Goal: Transaction & Acquisition: Obtain resource

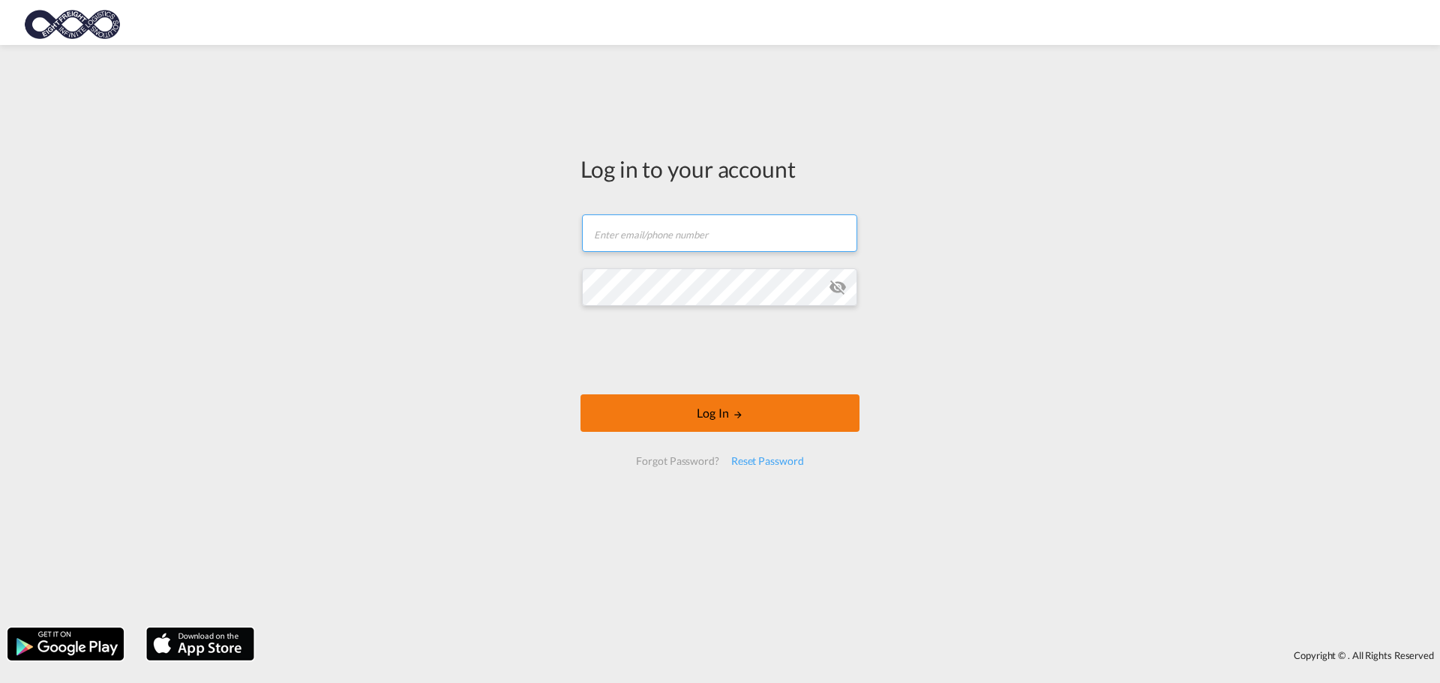
type input "[EMAIL_ADDRESS][DOMAIN_NAME]"
click at [733, 411] on md-icon "LOGIN" at bounding box center [738, 414] width 10 height 10
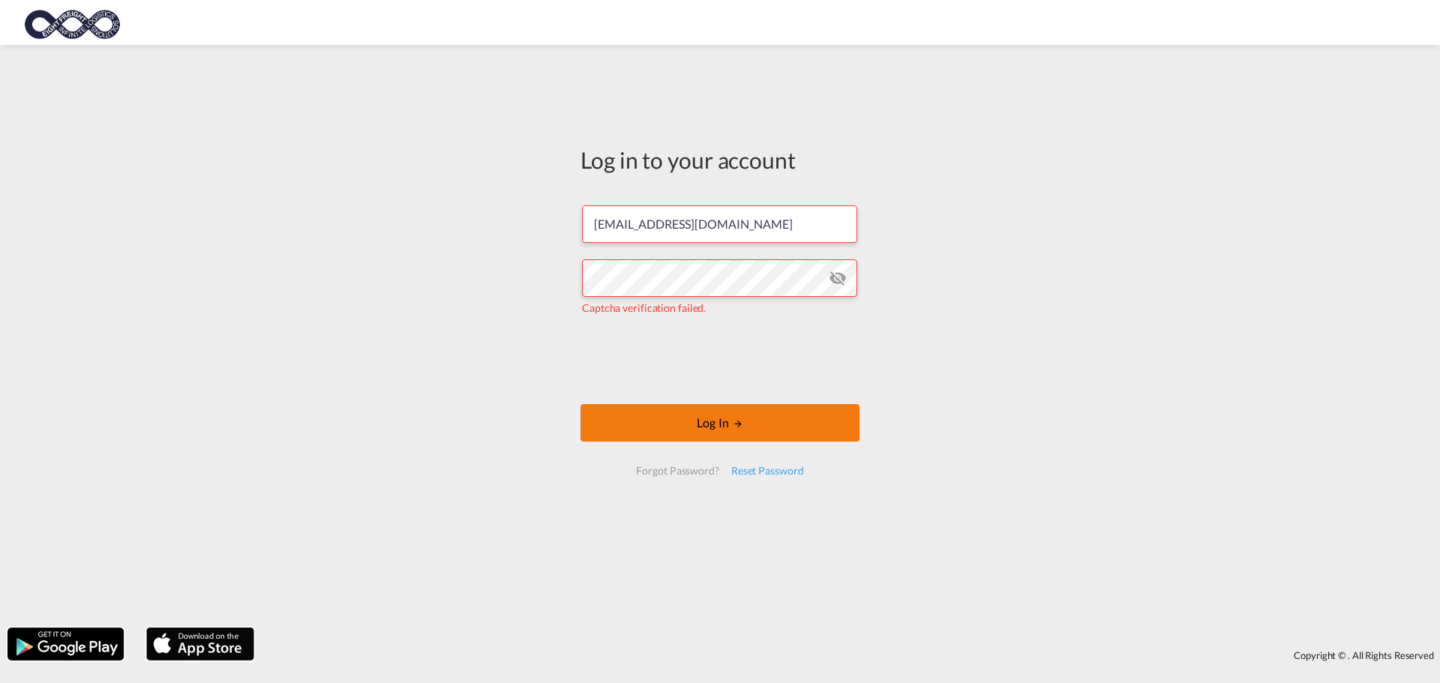
click at [751, 430] on button "Log In" at bounding box center [719, 422] width 279 height 37
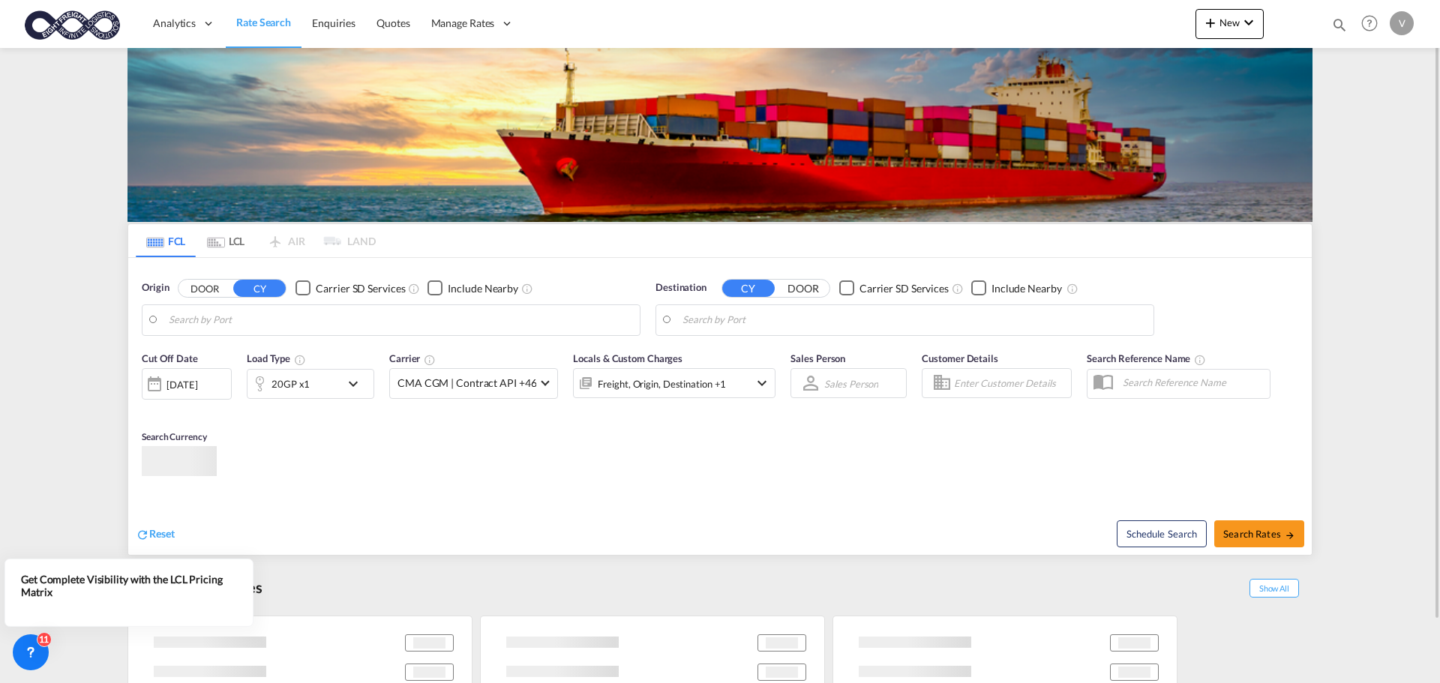
type input "[GEOGRAPHIC_DATA], [GEOGRAPHIC_DATA]"
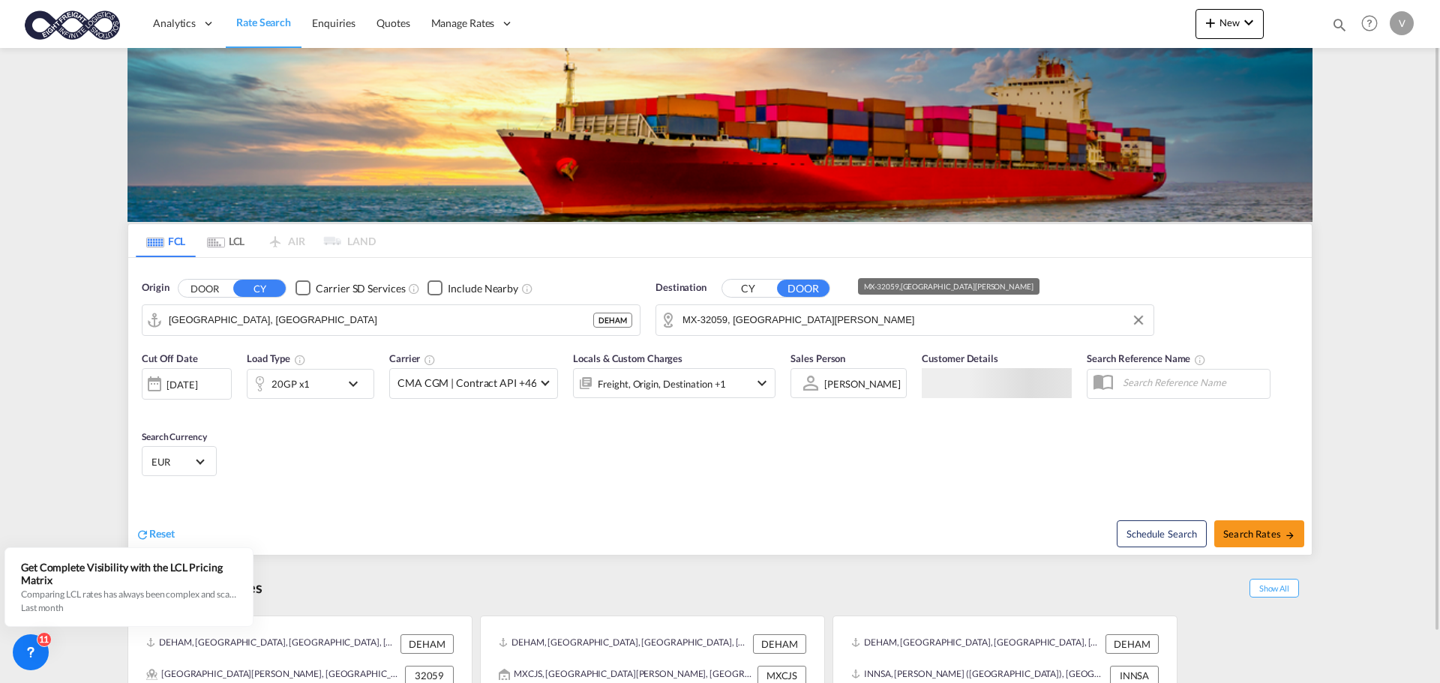
click at [715, 317] on input "MX-32059, [GEOGRAPHIC_DATA][PERSON_NAME]" at bounding box center [913, 320] width 463 height 22
drag, startPoint x: 734, startPoint y: 316, endPoint x: 681, endPoint y: 323, distance: 53.7
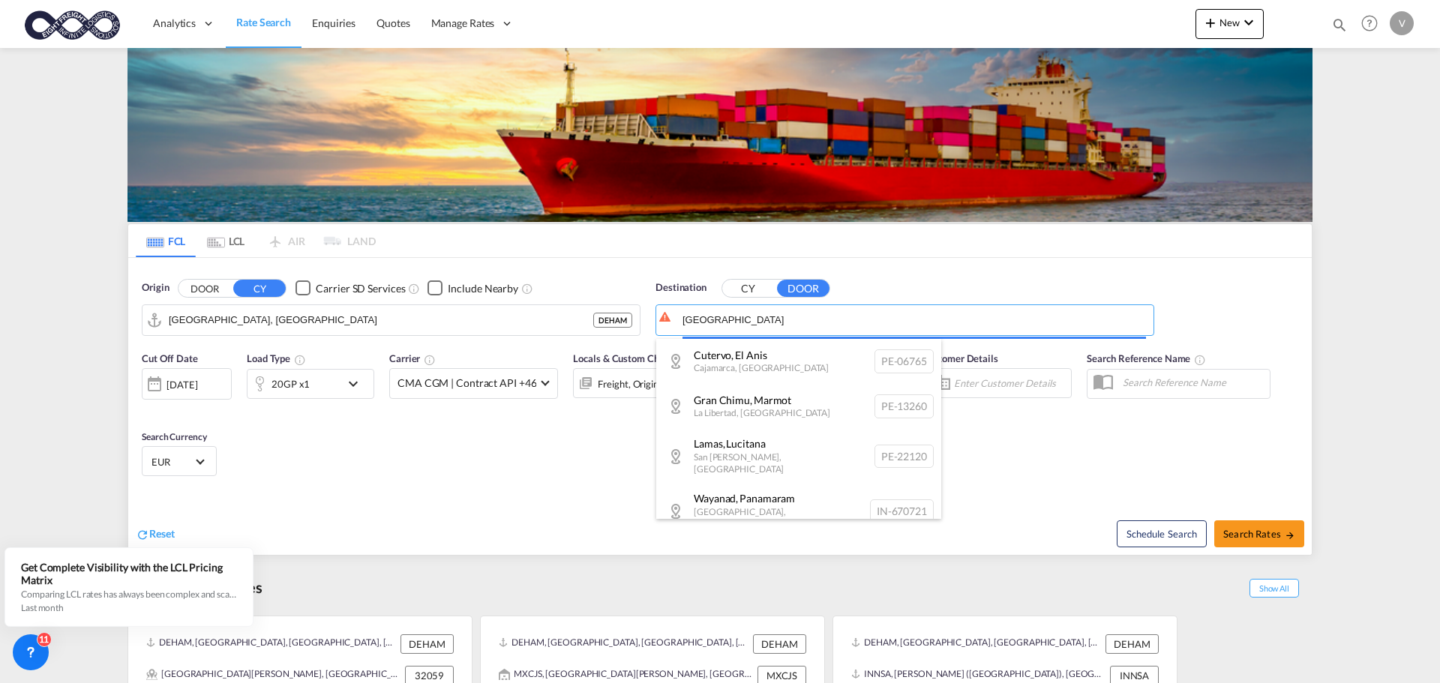
drag, startPoint x: 732, startPoint y: 322, endPoint x: 673, endPoint y: 319, distance: 58.6
click at [673, 319] on body "Analytics Dashboard Rate Search Enquiries Quotes Manage Rates Contract Rates" at bounding box center [720, 341] width 1440 height 683
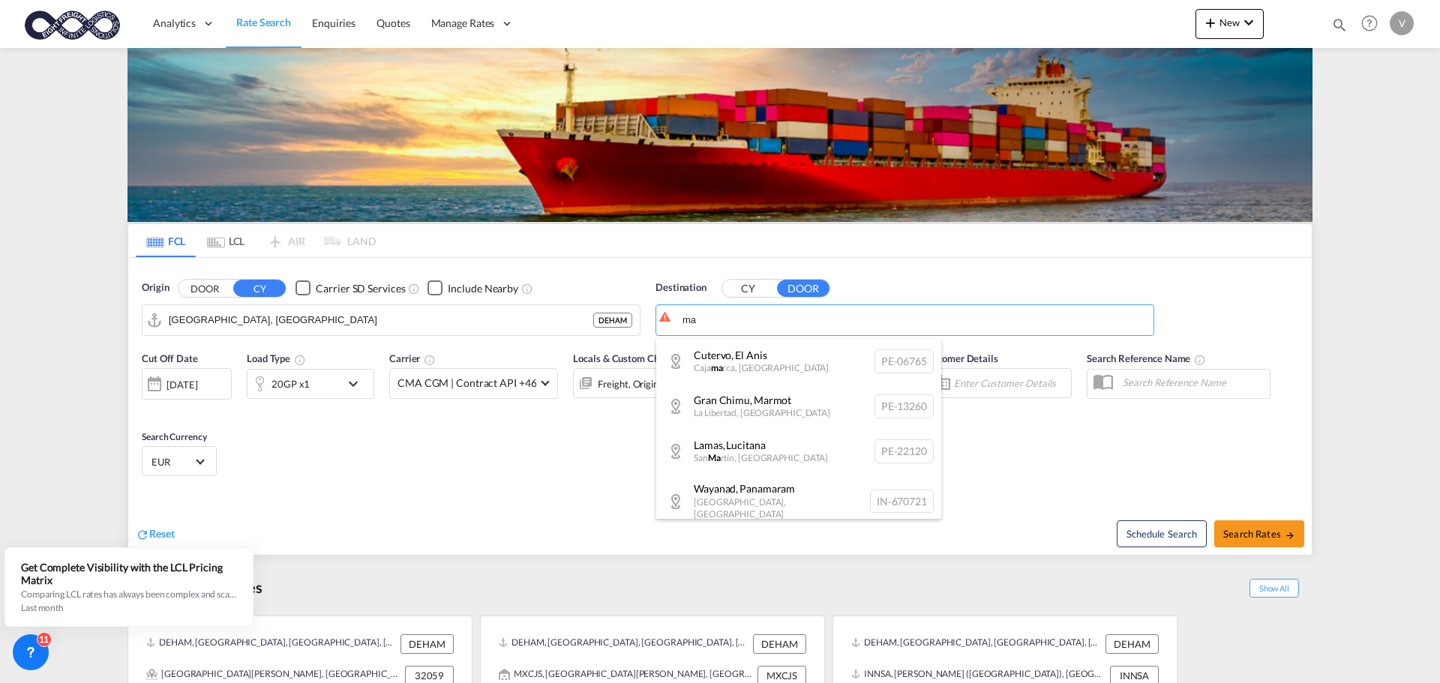
type input "a"
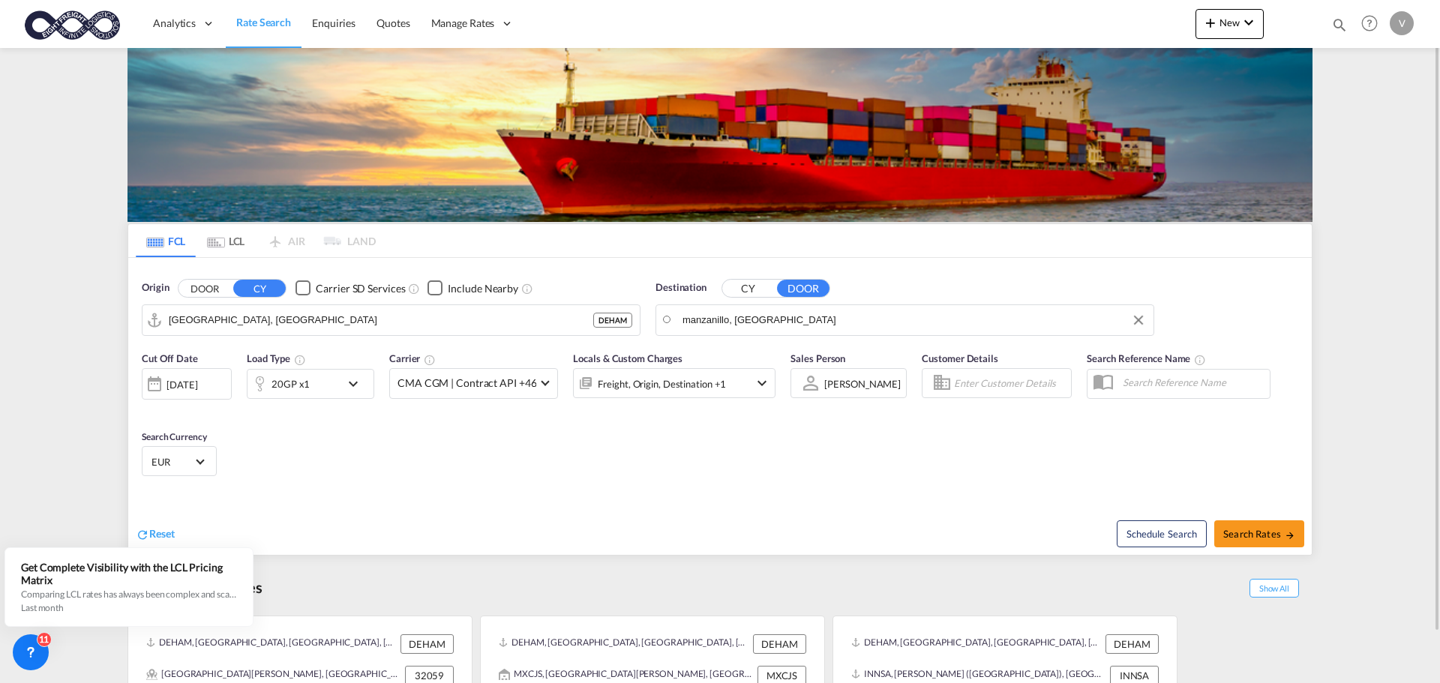
drag, startPoint x: 763, startPoint y: 317, endPoint x: 656, endPoint y: 309, distance: 107.6
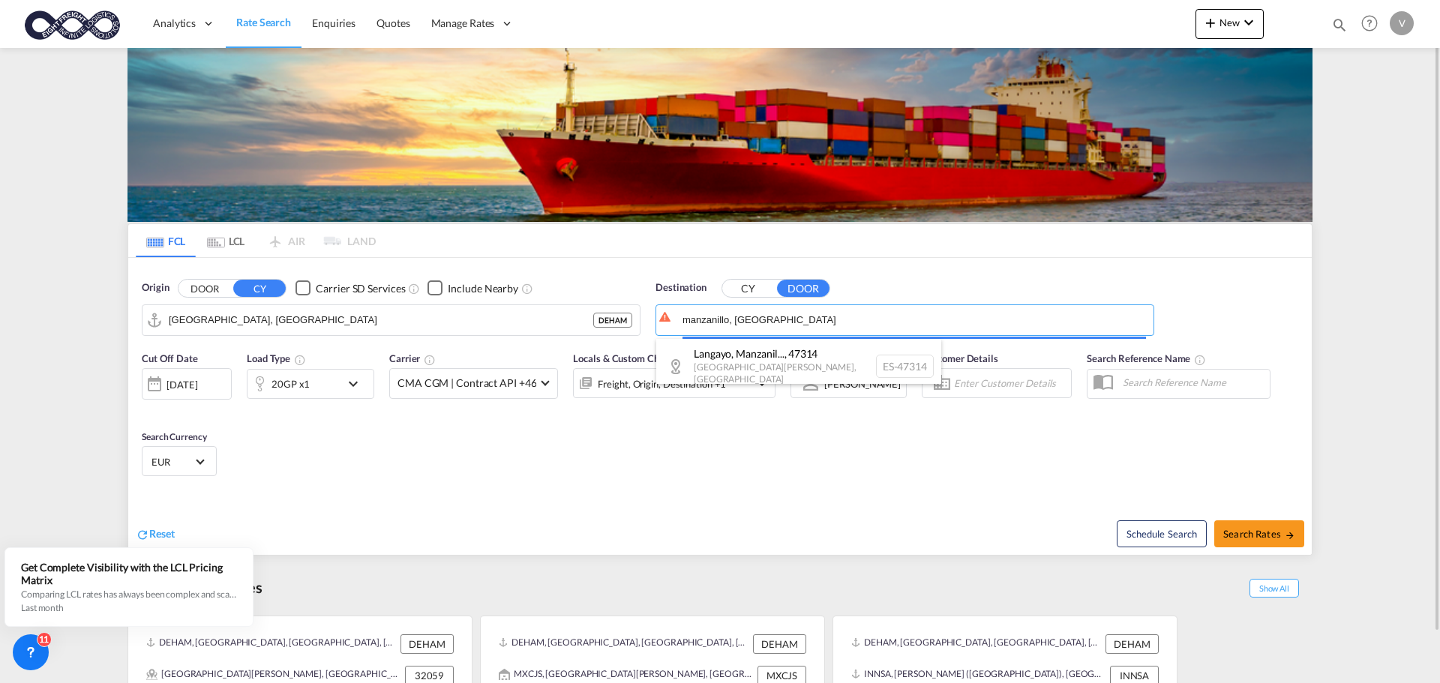
drag, startPoint x: 748, startPoint y: 323, endPoint x: 633, endPoint y: 310, distance: 116.3
click at [632, 310] on body "Analytics Dashboard Rate Search Enquiries Quotes Manage Rates Contract Rates" at bounding box center [720, 341] width 1440 height 683
drag, startPoint x: 790, startPoint y: 319, endPoint x: 685, endPoint y: 318, distance: 105.0
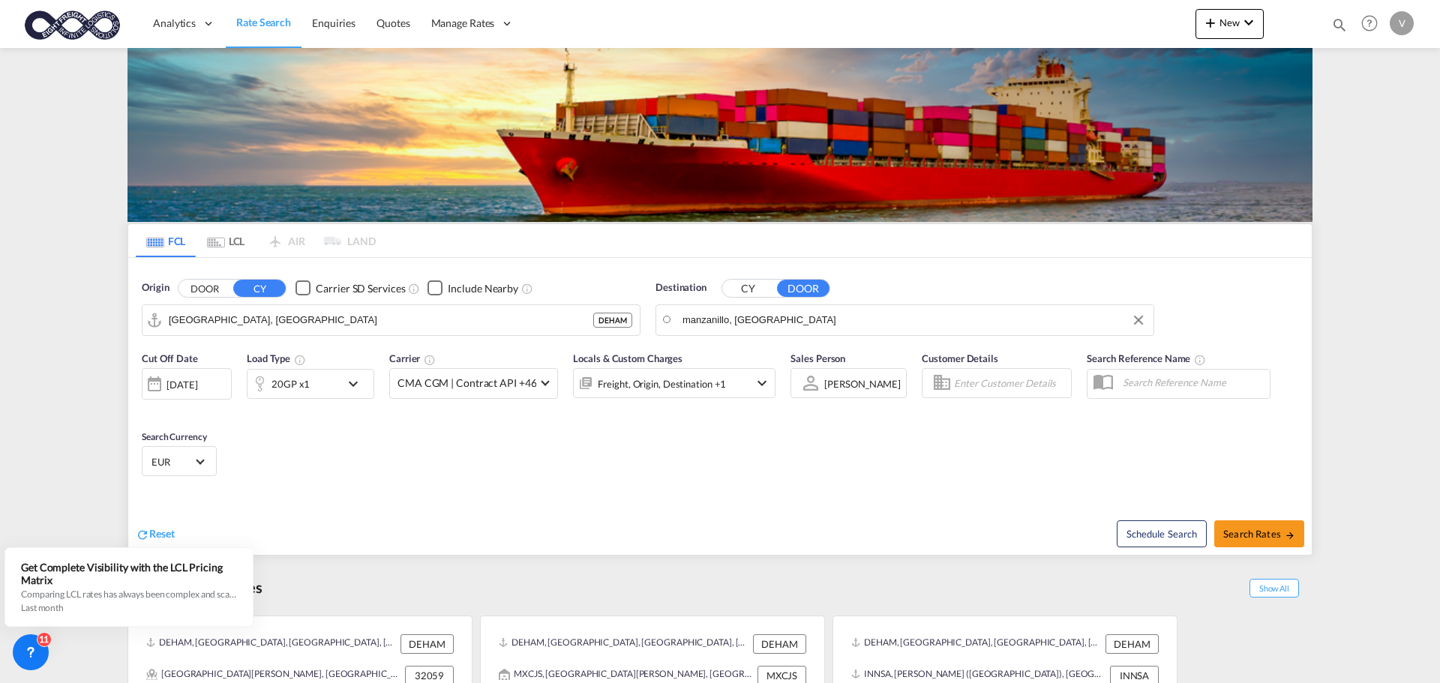
click at [702, 315] on body "Analytics Dashboard Rate Search Enquiries Quotes Manage Rates Contract Rates" at bounding box center [720, 341] width 1440 height 683
click at [749, 289] on button "CY" at bounding box center [748, 288] width 52 height 17
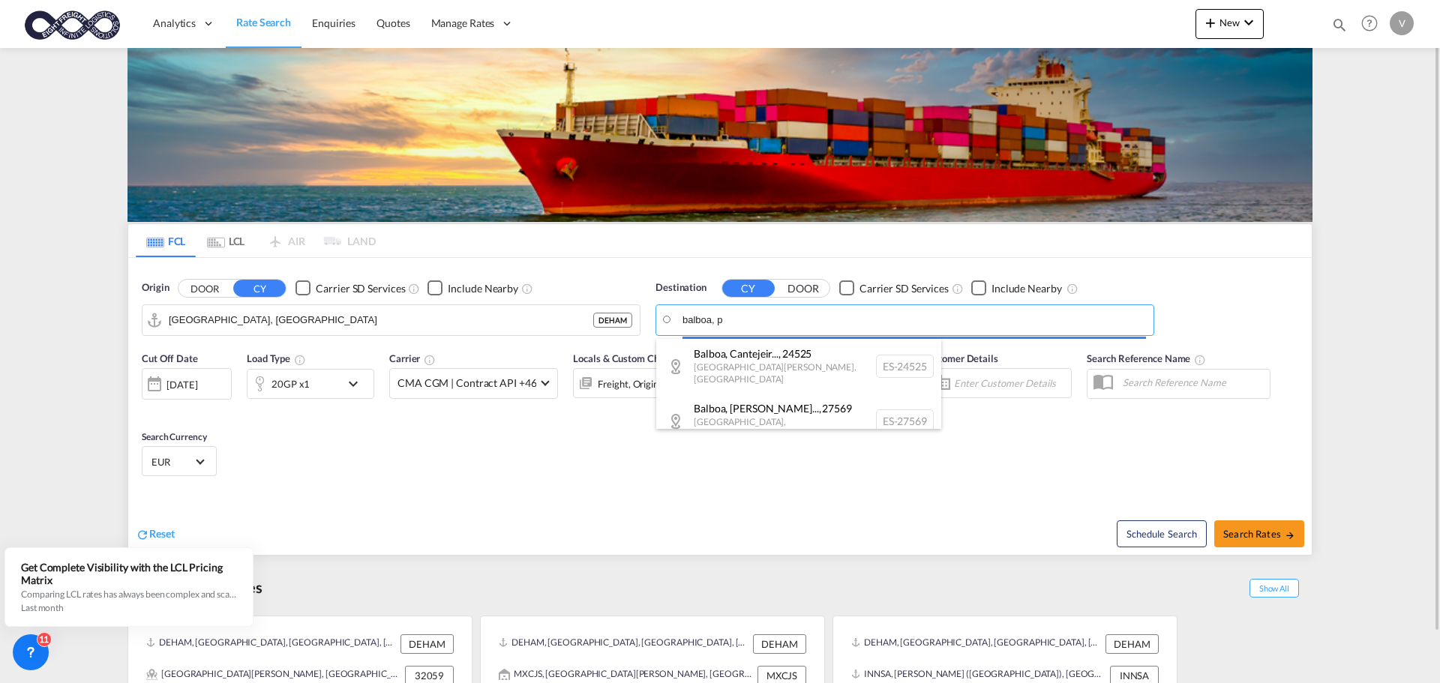
drag, startPoint x: 751, startPoint y: 320, endPoint x: 656, endPoint y: 325, distance: 94.6
click at [656, 325] on body "Analytics Dashboard Rate Search Enquiries Quotes Manage Rates Contract Rates" at bounding box center [720, 341] width 1440 height 683
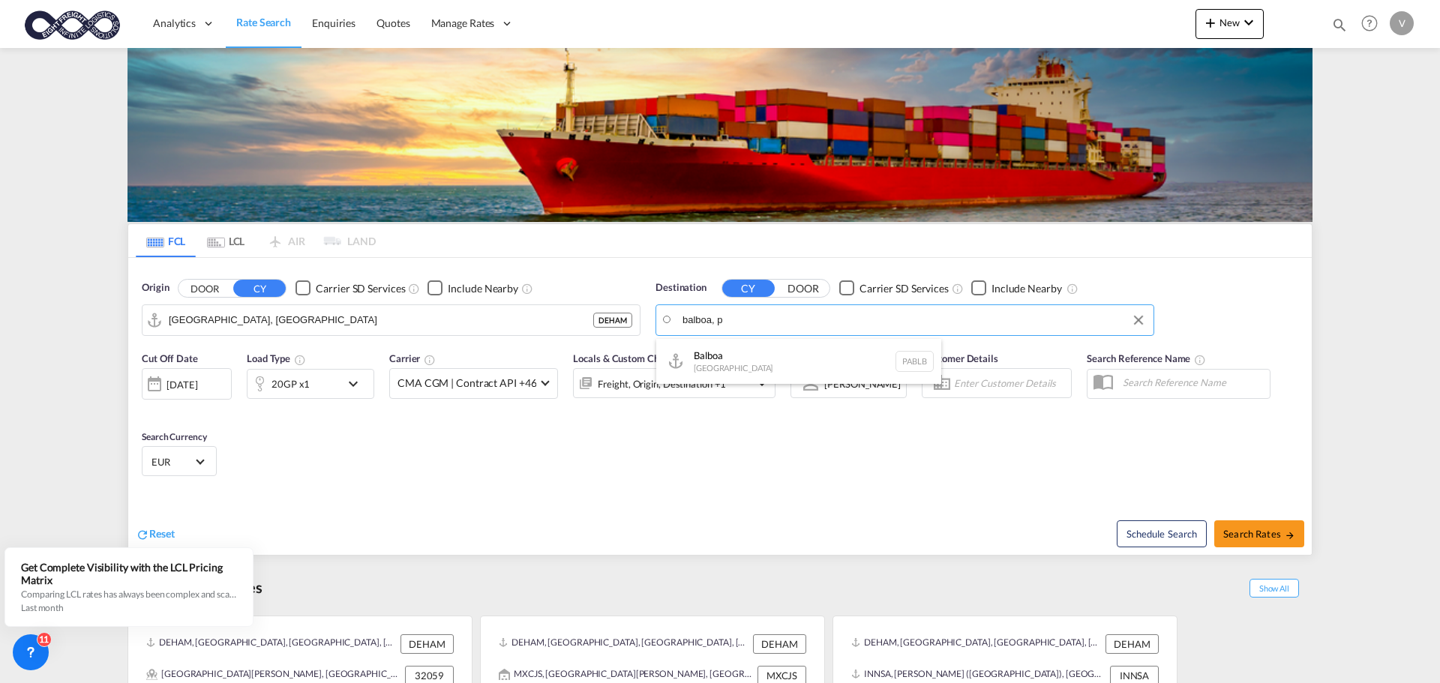
drag, startPoint x: 785, startPoint y: 318, endPoint x: 707, endPoint y: 320, distance: 78.0
click at [714, 361] on div "Balboa [GEOGRAPHIC_DATA] [GEOGRAPHIC_DATA]" at bounding box center [798, 361] width 285 height 45
type input "Balboa, PABLB"
click at [1262, 539] on span "Search Rates" at bounding box center [1259, 534] width 72 height 12
type input "DEHAM to PABLB / [DATE]"
